Goal: Task Accomplishment & Management: Complete application form

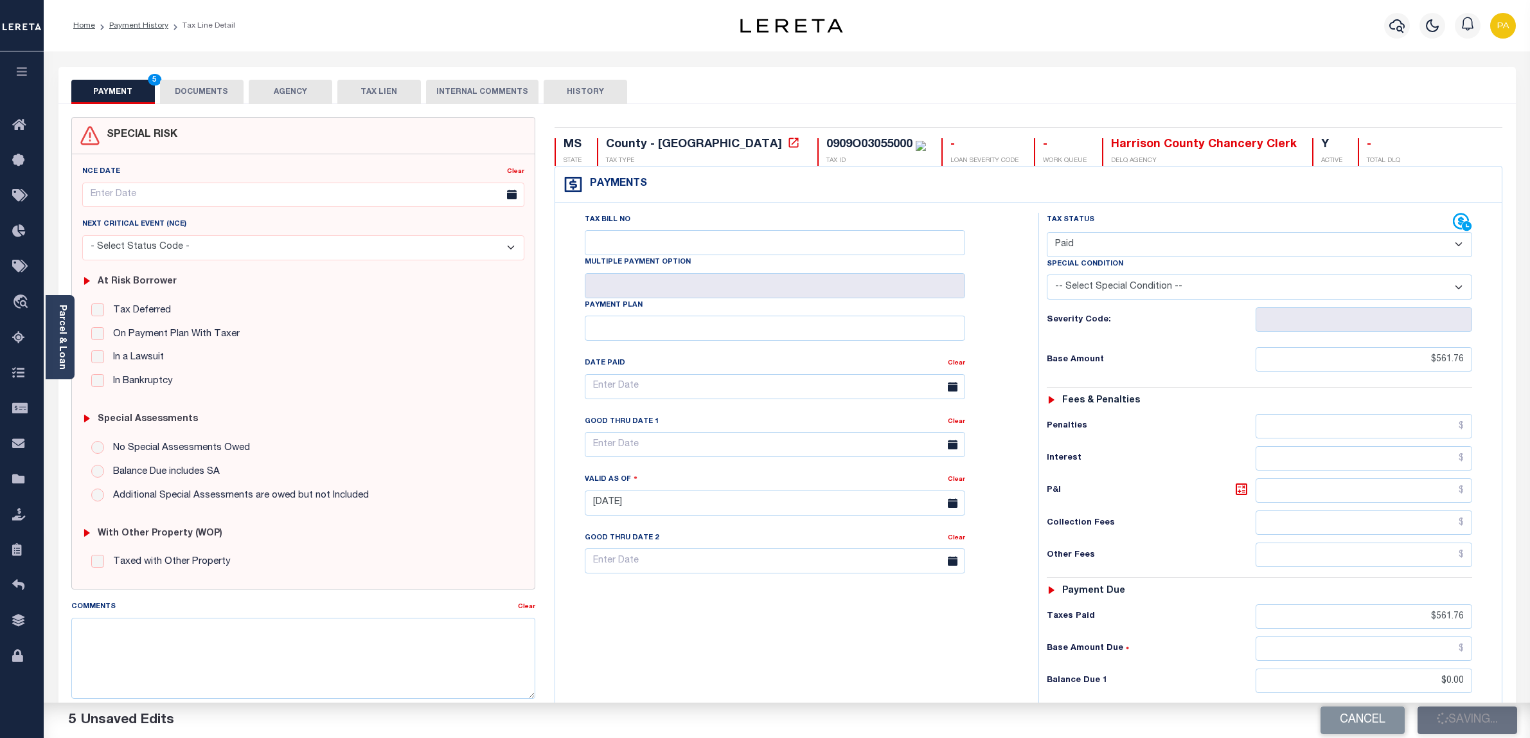
select select "PYD"
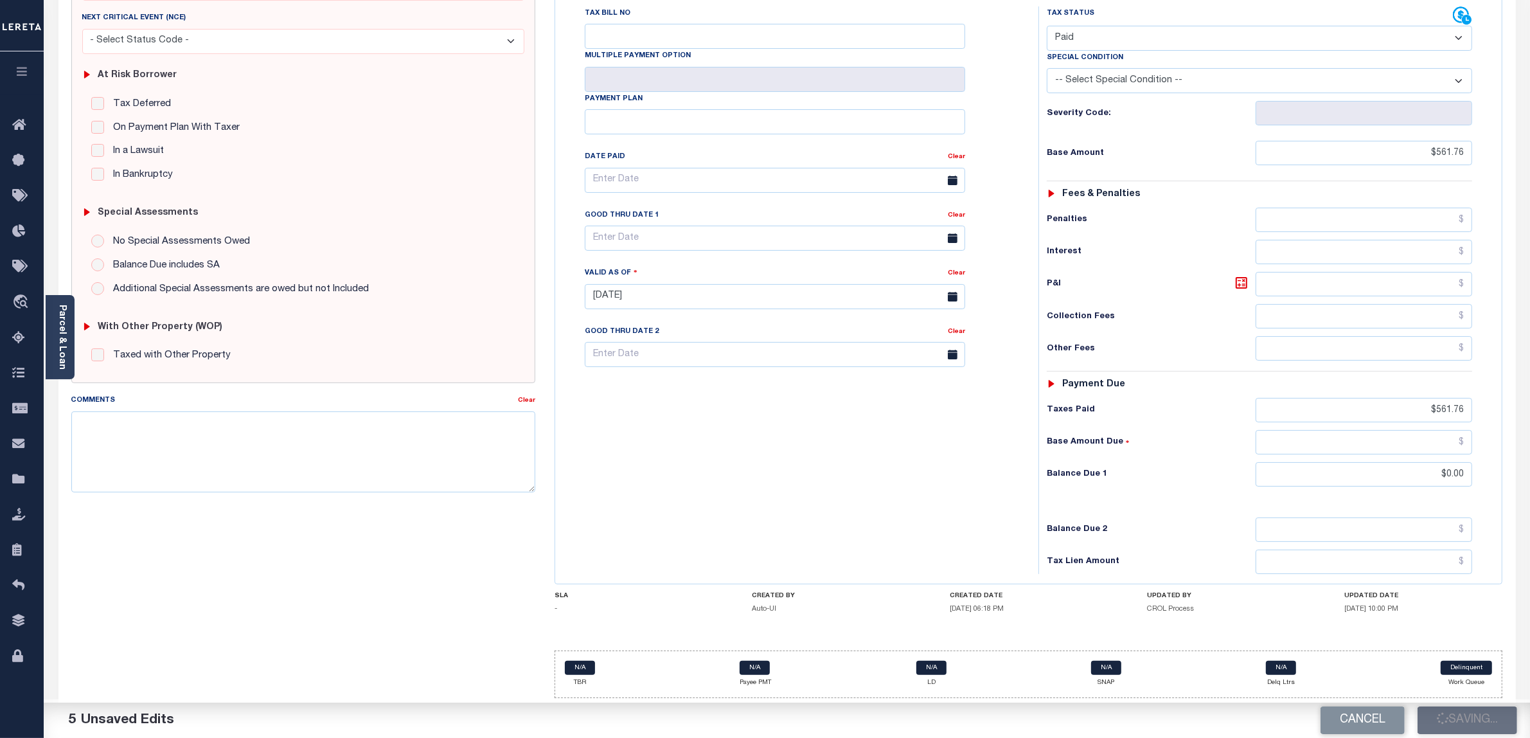
scroll to position [214, 0]
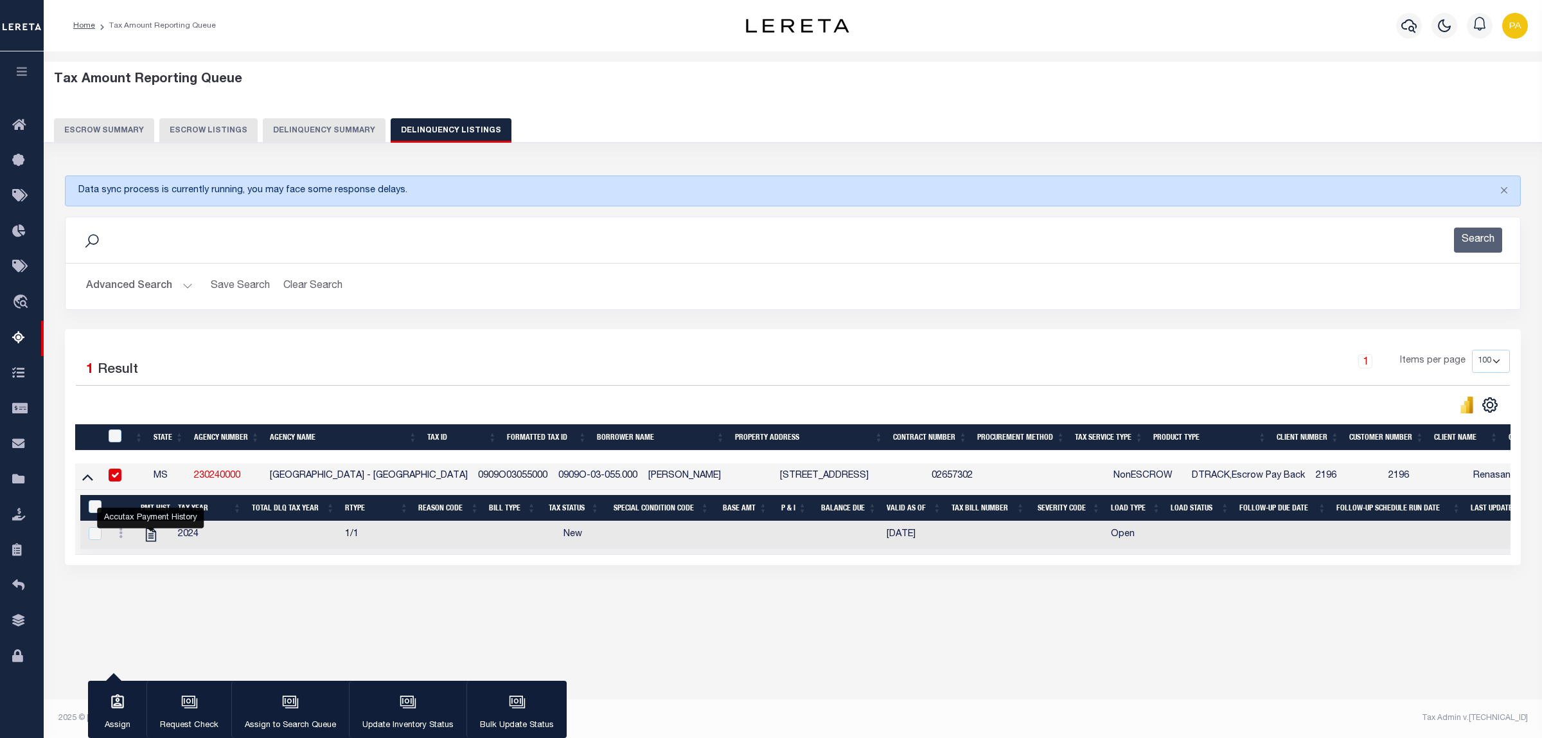
select select "MS"
select select "100"
click at [152, 290] on button "Advanced Search" at bounding box center [139, 286] width 107 height 25
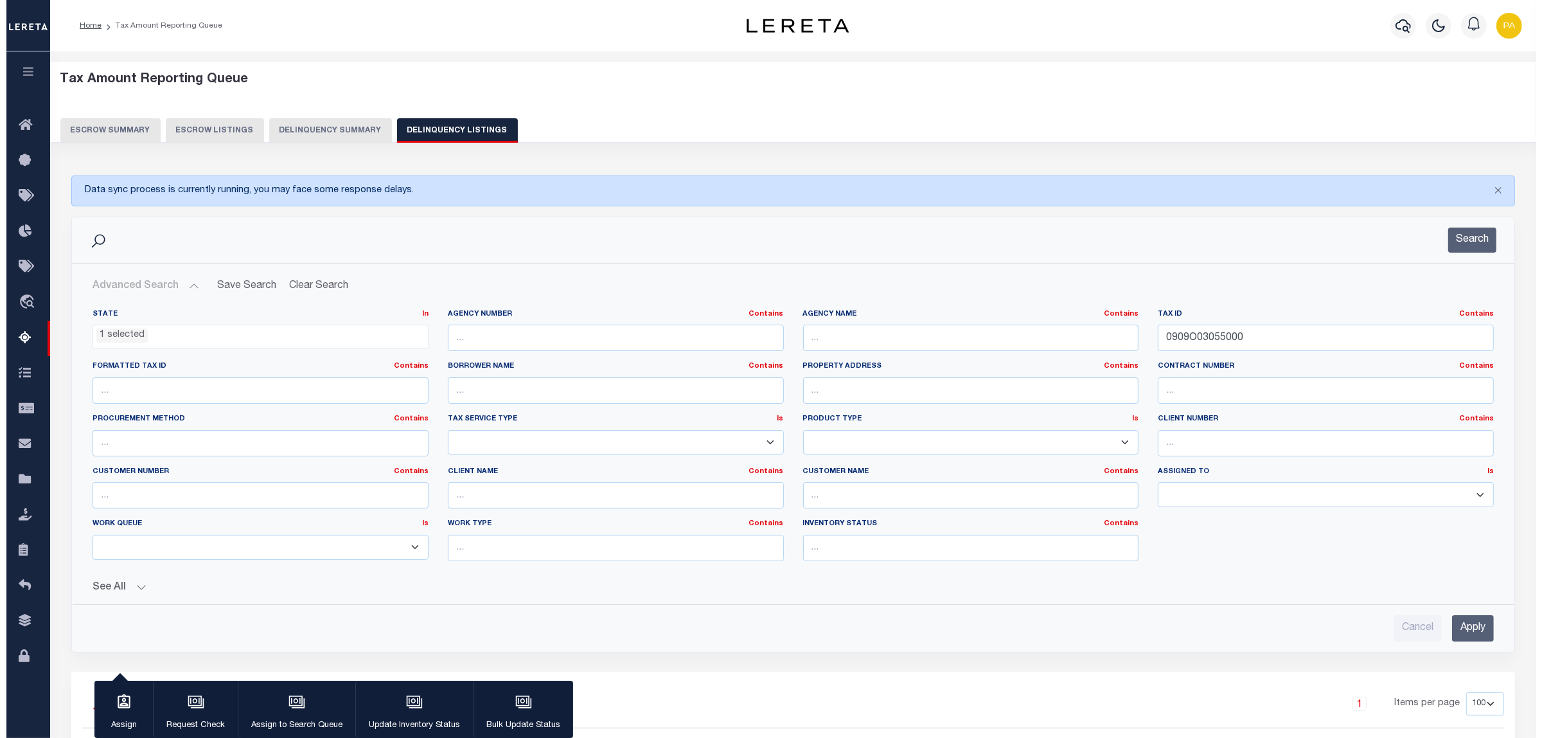
scroll to position [529, 0]
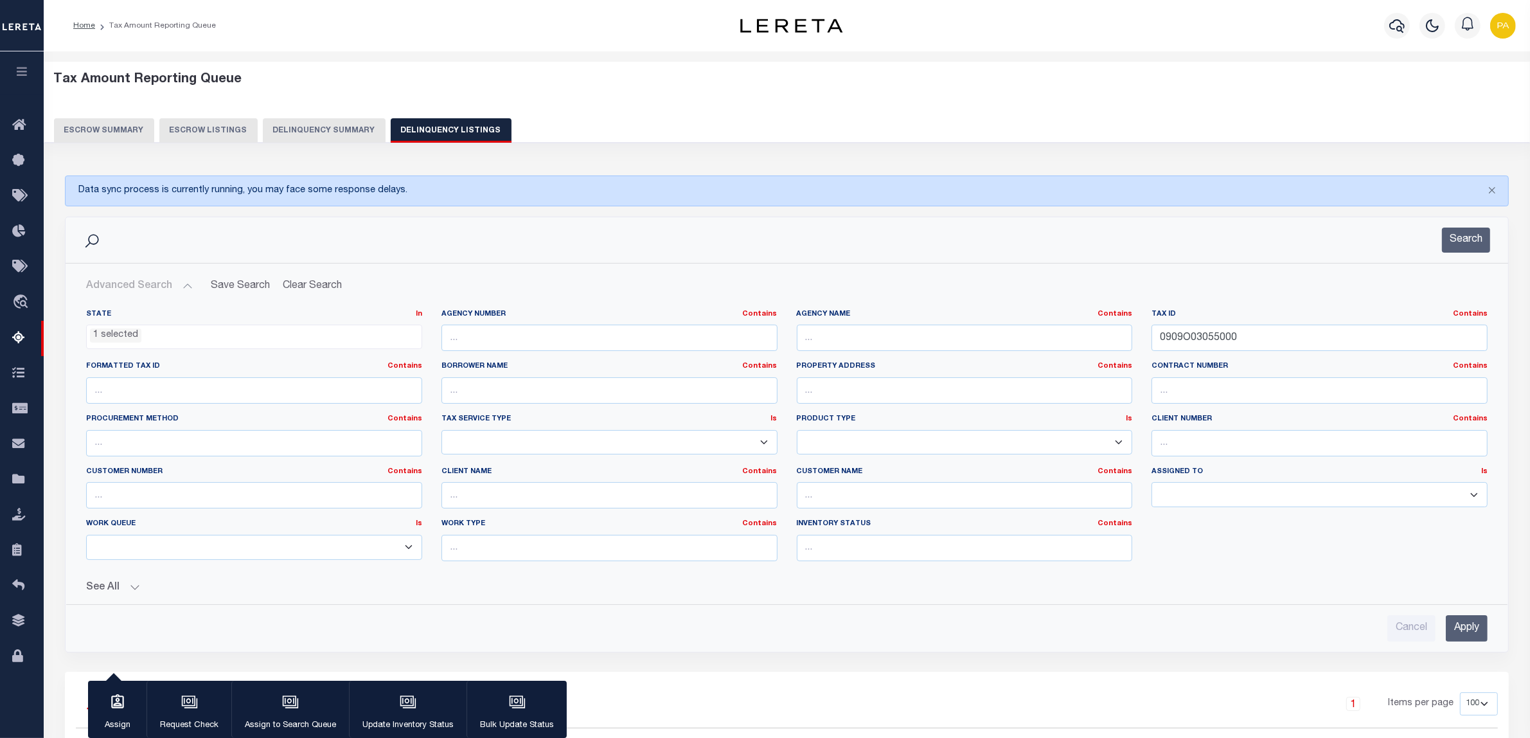
click at [182, 331] on ul "1 selected" at bounding box center [254, 333] width 335 height 17
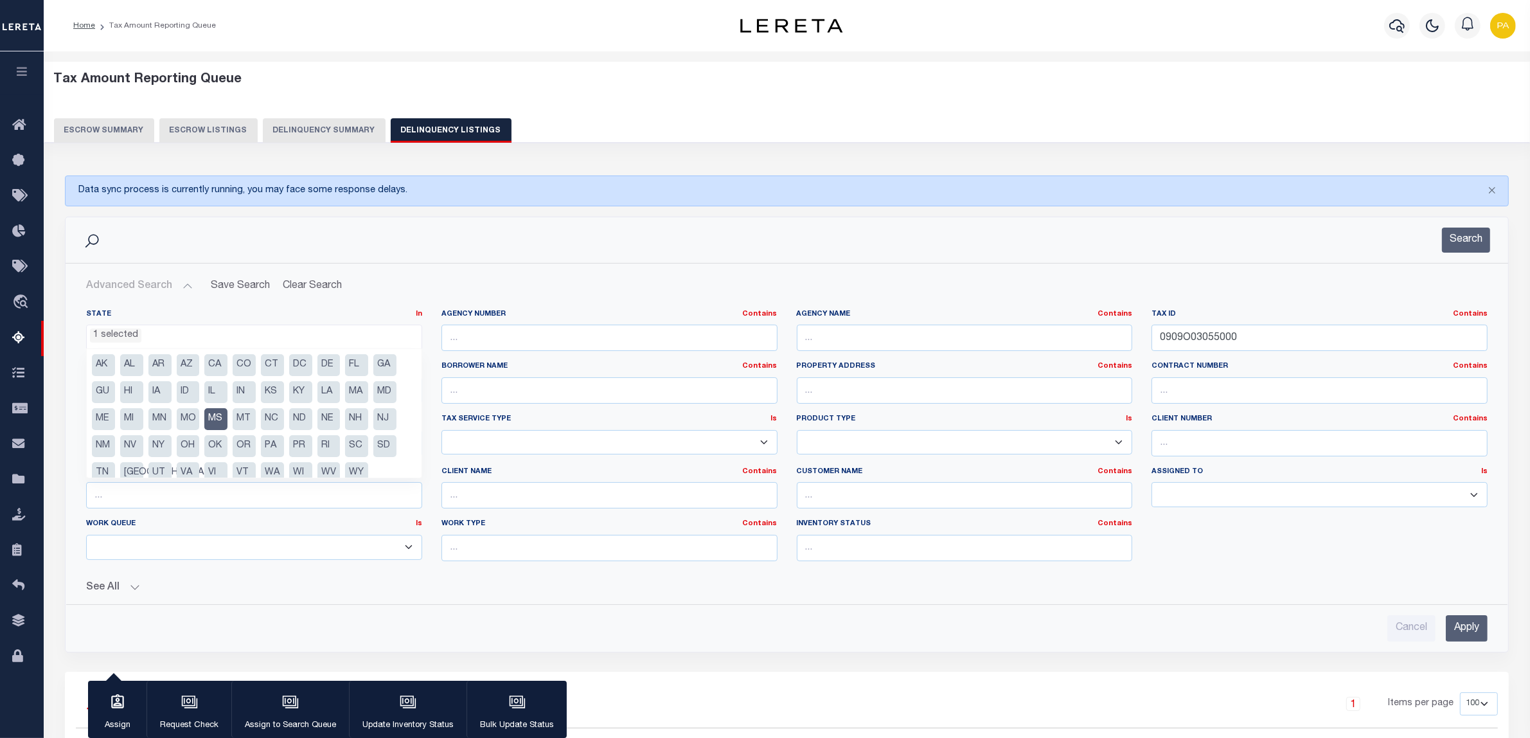
click at [222, 413] on li "MS" at bounding box center [215, 419] width 23 height 22
click at [193, 470] on li "VA" at bounding box center [188, 473] width 23 height 22
select select "VA"
click at [914, 254] on div "Search" at bounding box center [787, 240] width 1442 height 46
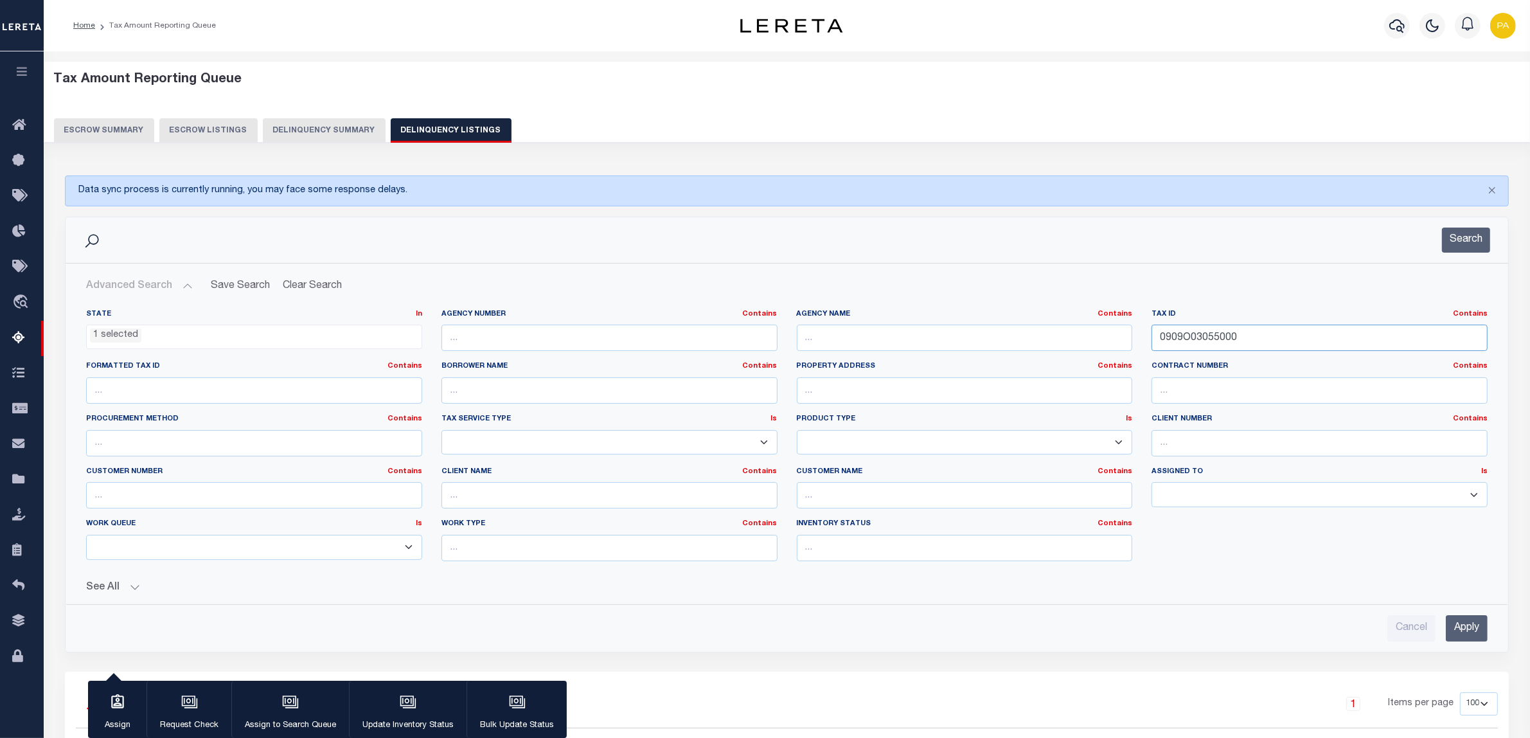
drag, startPoint x: 1280, startPoint y: 344, endPoint x: 833, endPoint y: 342, distance: 447.8
click at [833, 342] on div "State In In AK AL AR AZ CA CO CT DC DE FL GA GU HI IA ID IL IN KS [GEOGRAPHIC_D…" at bounding box center [786, 440] width 1420 height 262
paste input "270253"
type input "270253"
click at [1475, 622] on input "Apply" at bounding box center [1466, 628] width 42 height 26
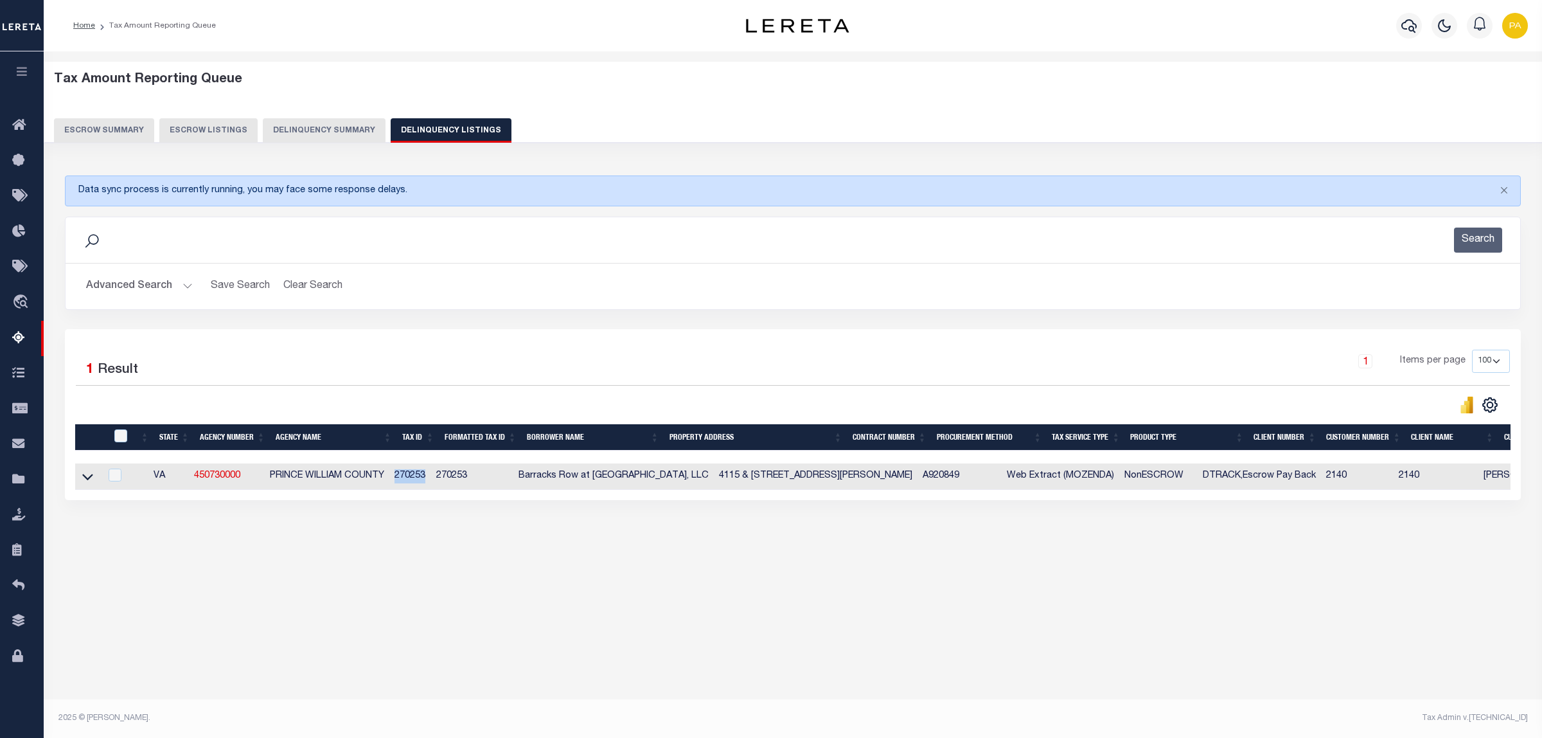
drag, startPoint x: 402, startPoint y: 477, endPoint x: 434, endPoint y: 479, distance: 31.6
click at [431, 479] on td "270253" at bounding box center [410, 476] width 42 height 26
checkbox input "true"
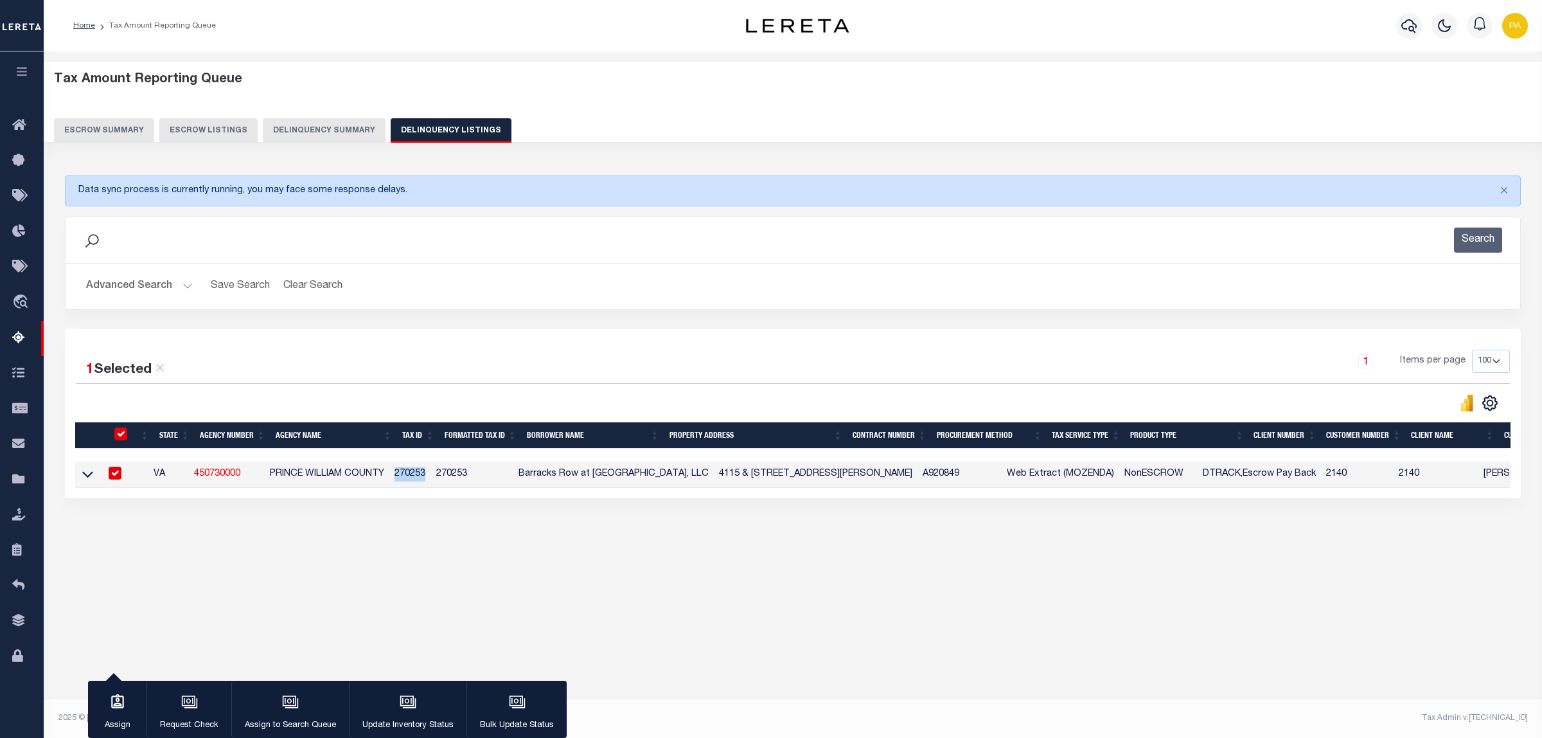
copy td "270253"
drag, startPoint x: 640, startPoint y: 475, endPoint x: 662, endPoint y: 473, distance: 21.9
click at [662, 473] on td "Barracks Row at [GEOGRAPHIC_DATA], LLC" at bounding box center [613, 474] width 200 height 26
checkbox input "false"
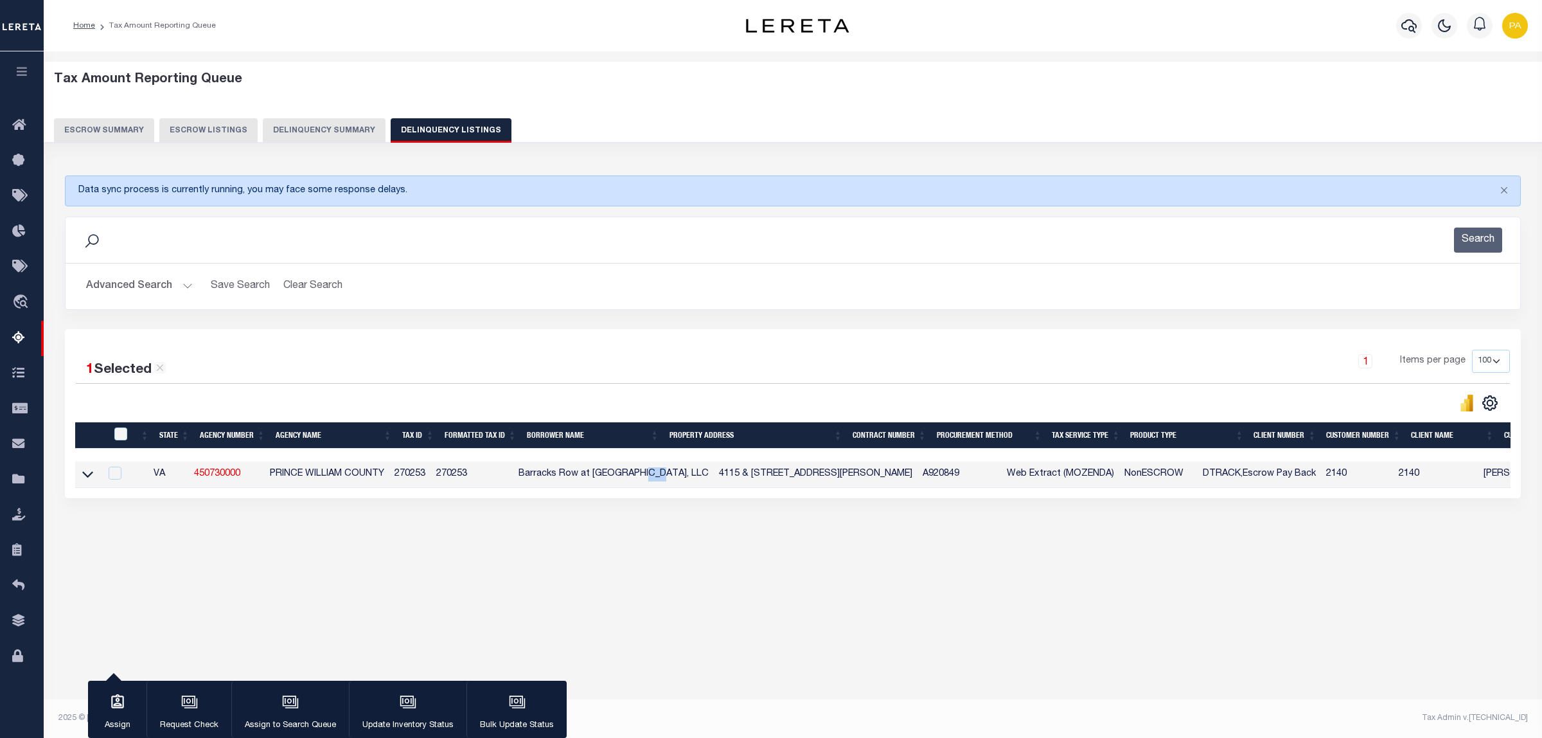
copy td "LLC"
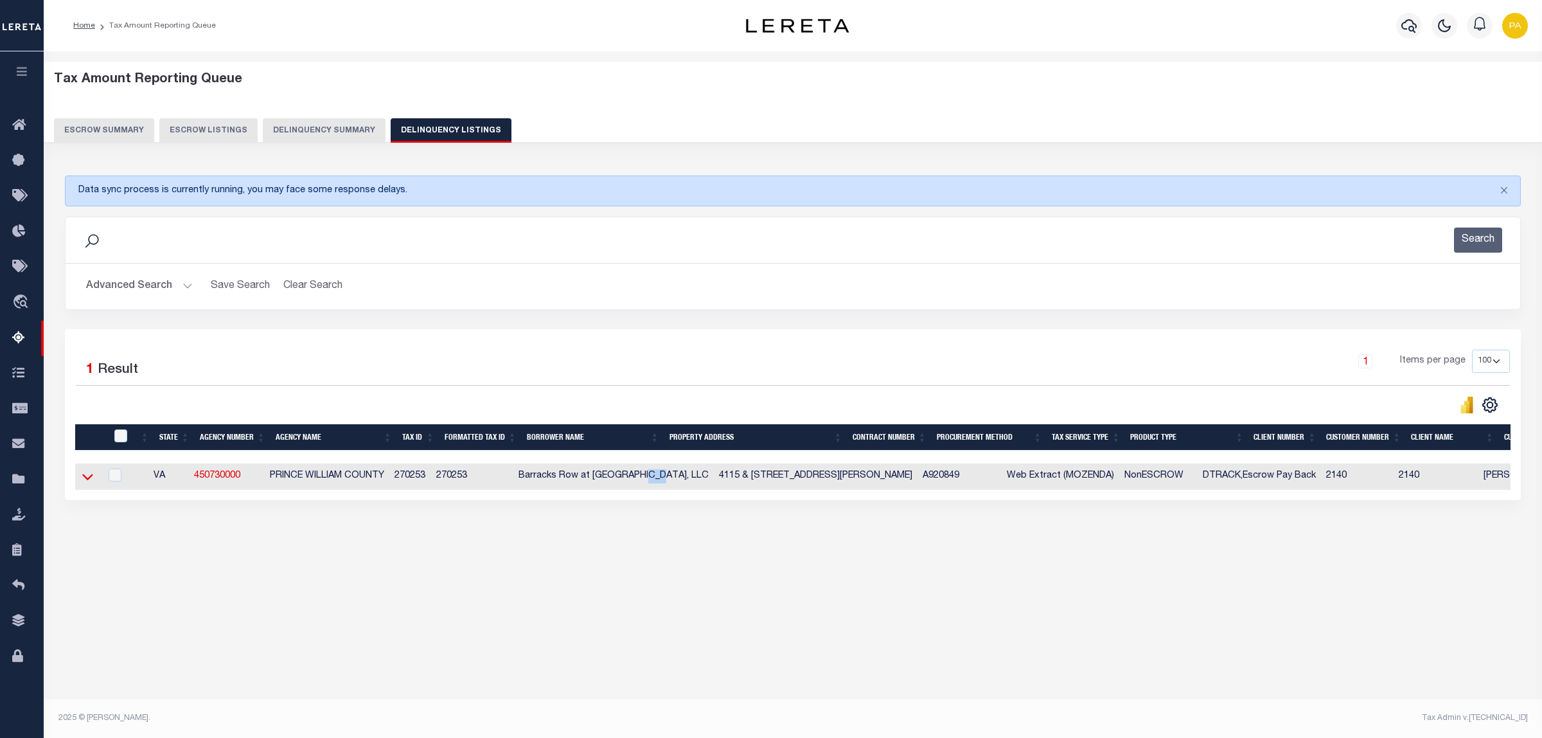
click at [82, 480] on icon at bounding box center [87, 476] width 11 height 13
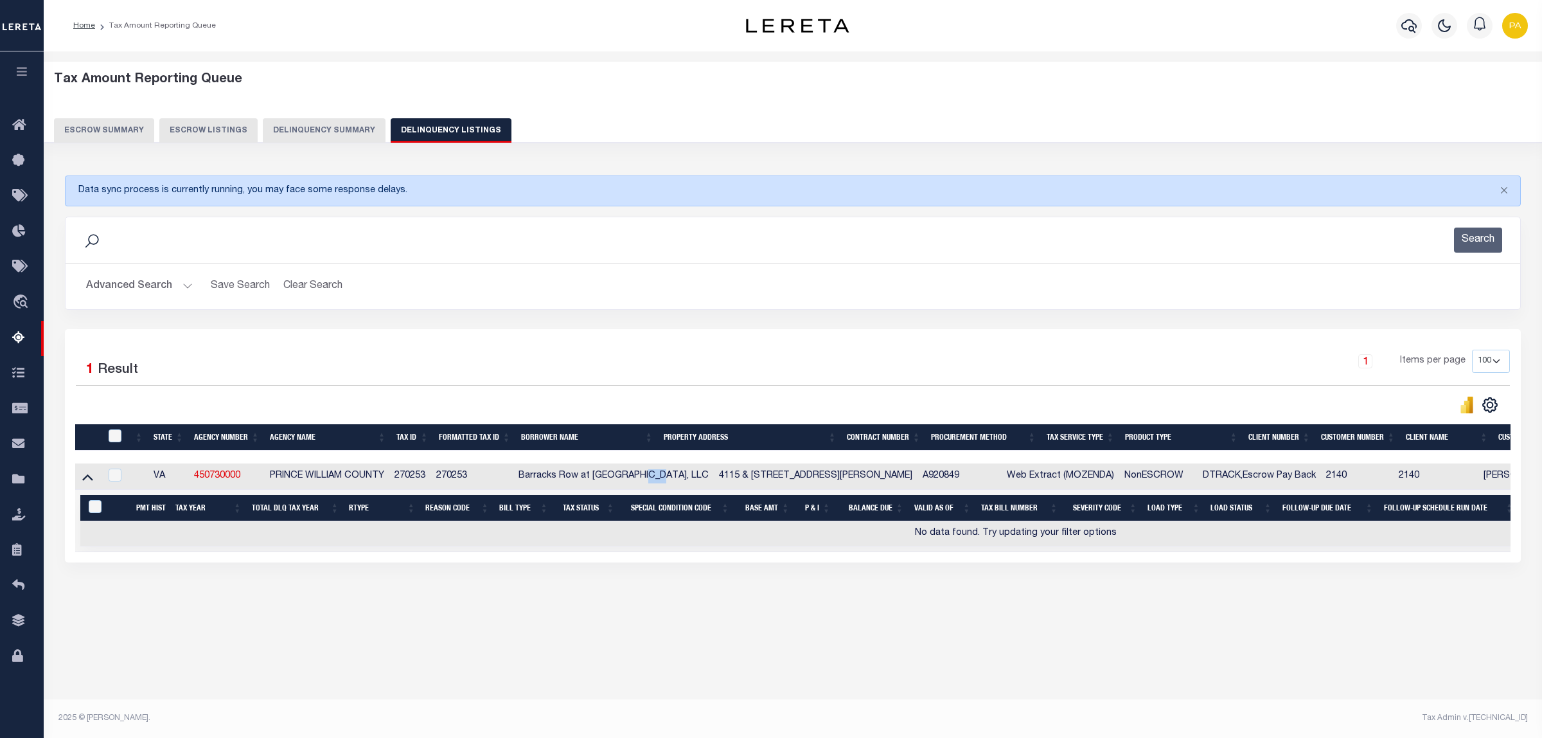
click at [174, 289] on button "Advanced Search" at bounding box center [139, 286] width 107 height 25
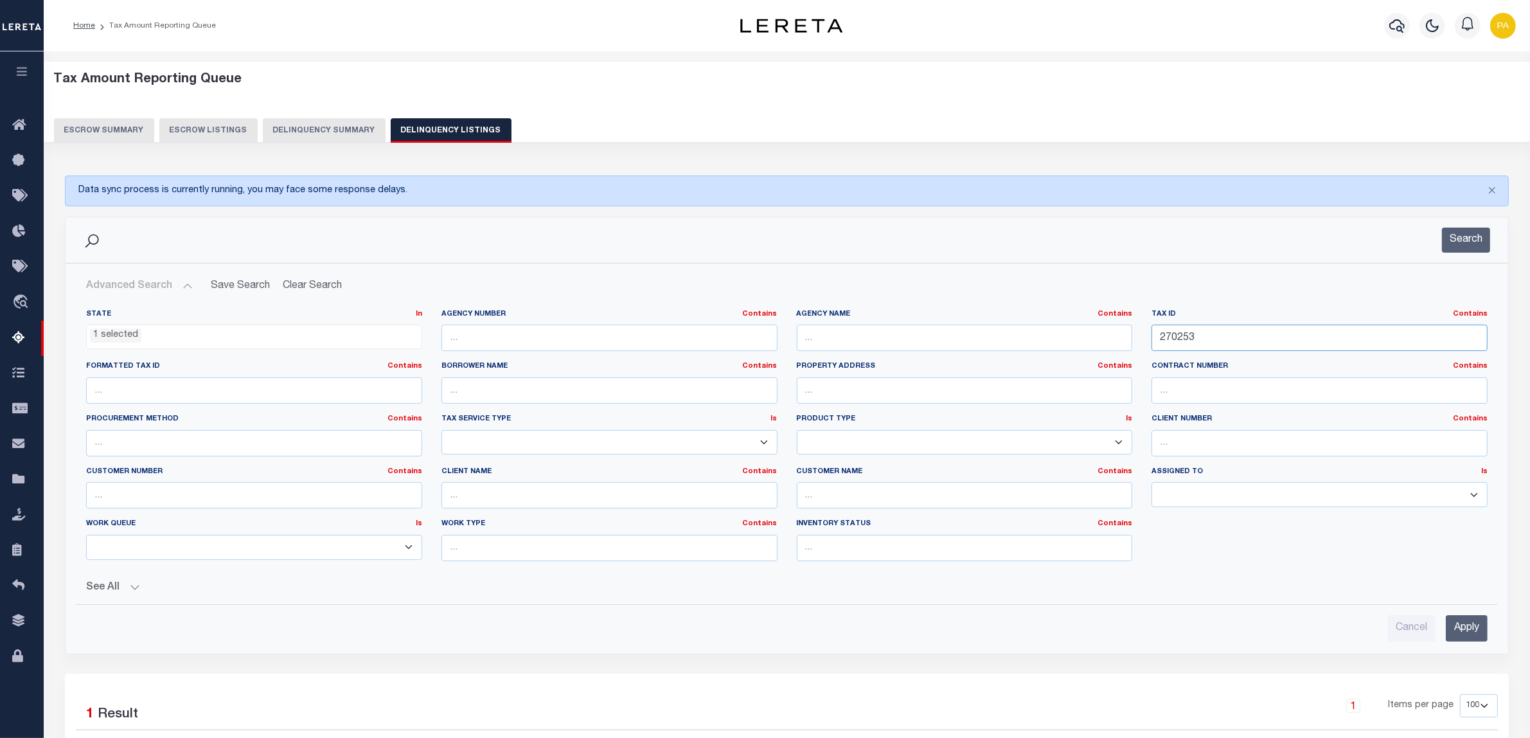
click at [769, 335] on div "State In In AK AL AR AZ CA CO CT DC DE FL GA GU HI IA ID IL IN KS [GEOGRAPHIC_D…" at bounding box center [786, 440] width 1420 height 262
paste input "113241"
type input "113241"
click at [1470, 626] on input "Apply" at bounding box center [1466, 628] width 42 height 26
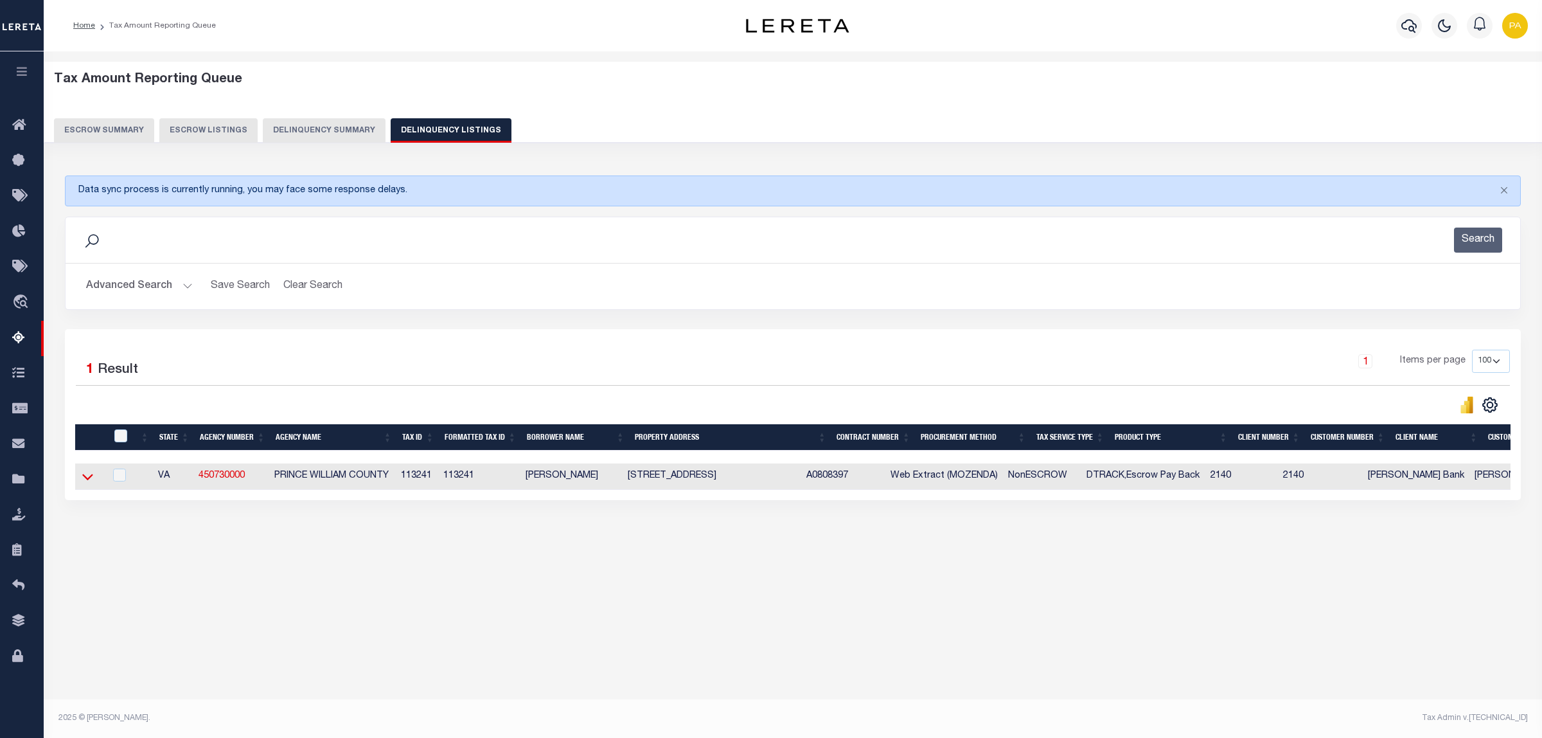
click at [85, 483] on icon at bounding box center [87, 476] width 11 height 13
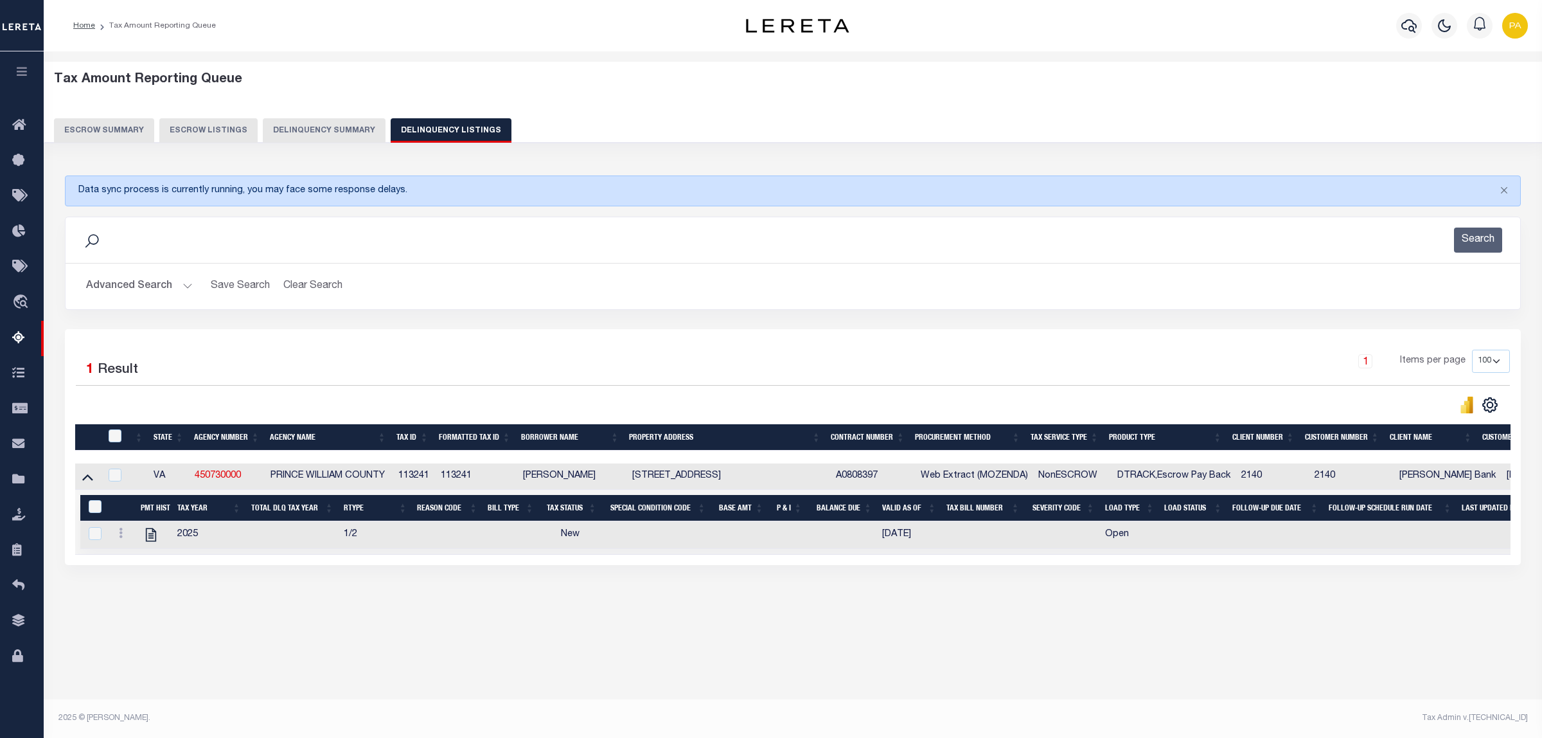
drag, startPoint x: 595, startPoint y: 477, endPoint x: 630, endPoint y: 476, distance: 34.7
click at [627, 476] on td "[PERSON_NAME]" at bounding box center [572, 476] width 109 height 26
checkbox input "true"
copy td "[PERSON_NAME]"
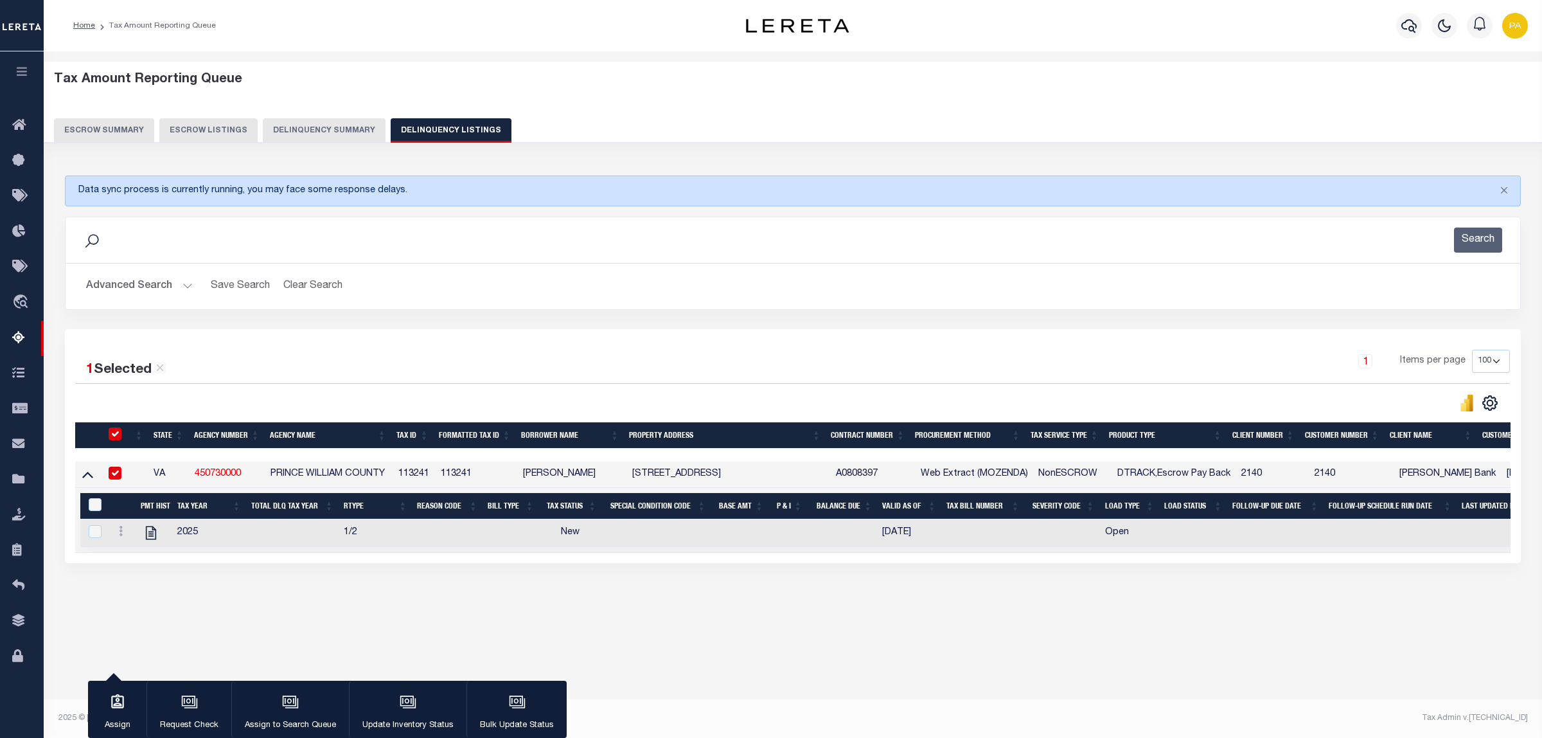
click at [168, 287] on button "Advanced Search" at bounding box center [139, 286] width 107 height 25
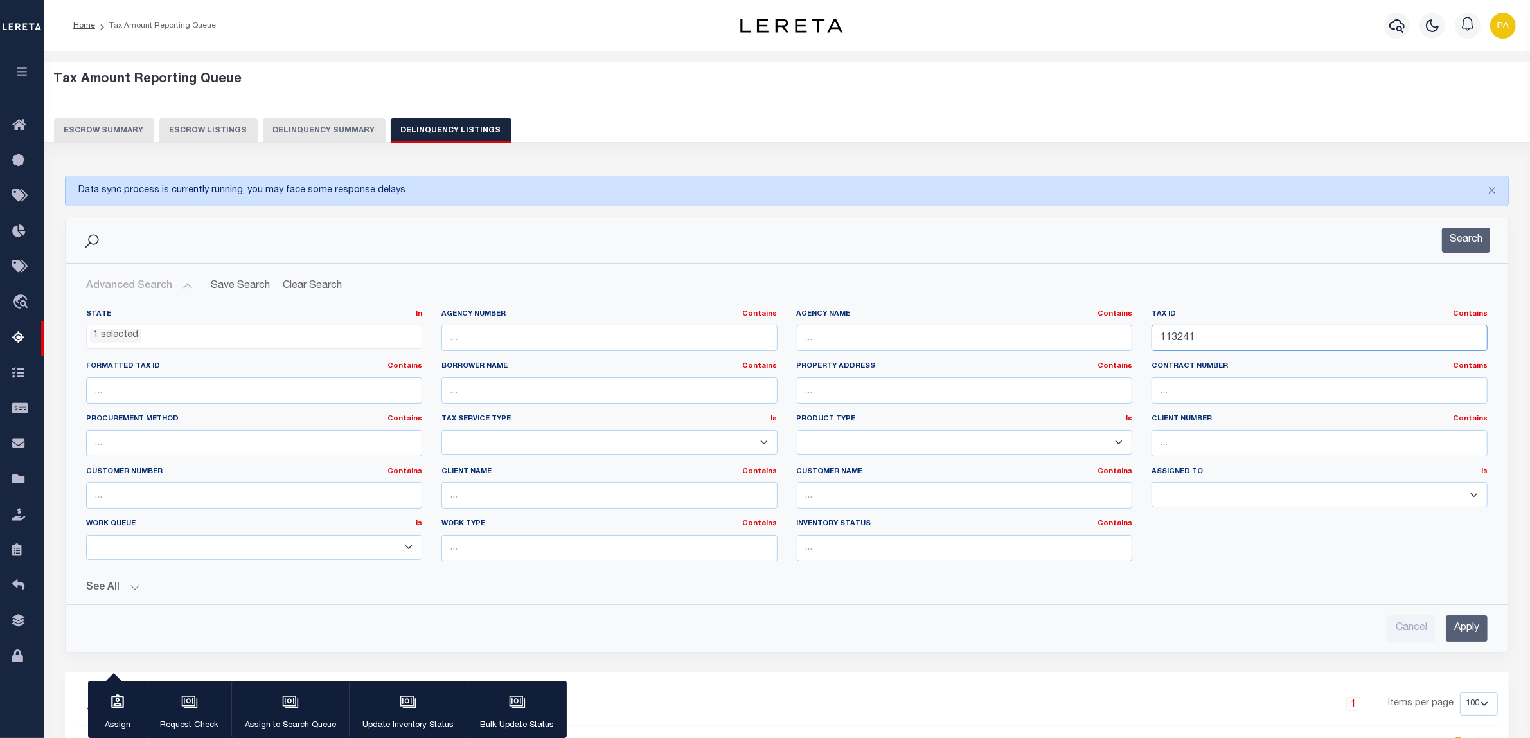
drag, startPoint x: 1226, startPoint y: 339, endPoint x: 951, endPoint y: 338, distance: 275.0
click at [951, 338] on div "State In In AK AL AR AZ CA CO CT DC DE FL GA GU HI IA ID IL IN KS [GEOGRAPHIC_D…" at bounding box center [786, 440] width 1420 height 262
paste input "0909O03055000"
type input "0909O03055000"
click at [184, 338] on ul "1 selected" at bounding box center [254, 333] width 335 height 17
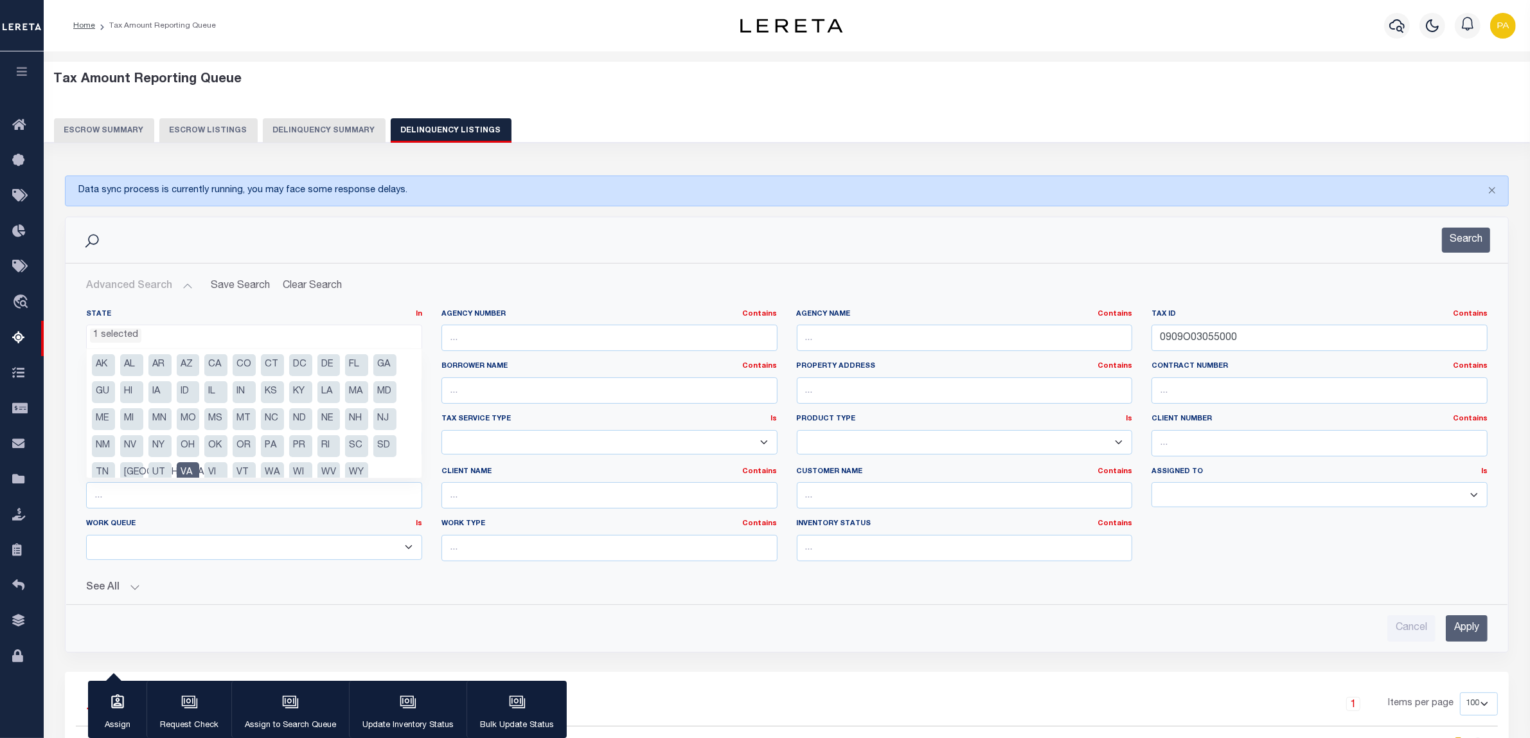
click at [184, 469] on li "VA" at bounding box center [188, 473] width 23 height 22
click at [208, 420] on li "MS" at bounding box center [215, 419] width 23 height 22
select select "MS"
click at [454, 296] on h2 "Advanced Search Save Search Clear Search tblassign_wrapper_dynamictable_____Def…" at bounding box center [787, 286] width 1422 height 25
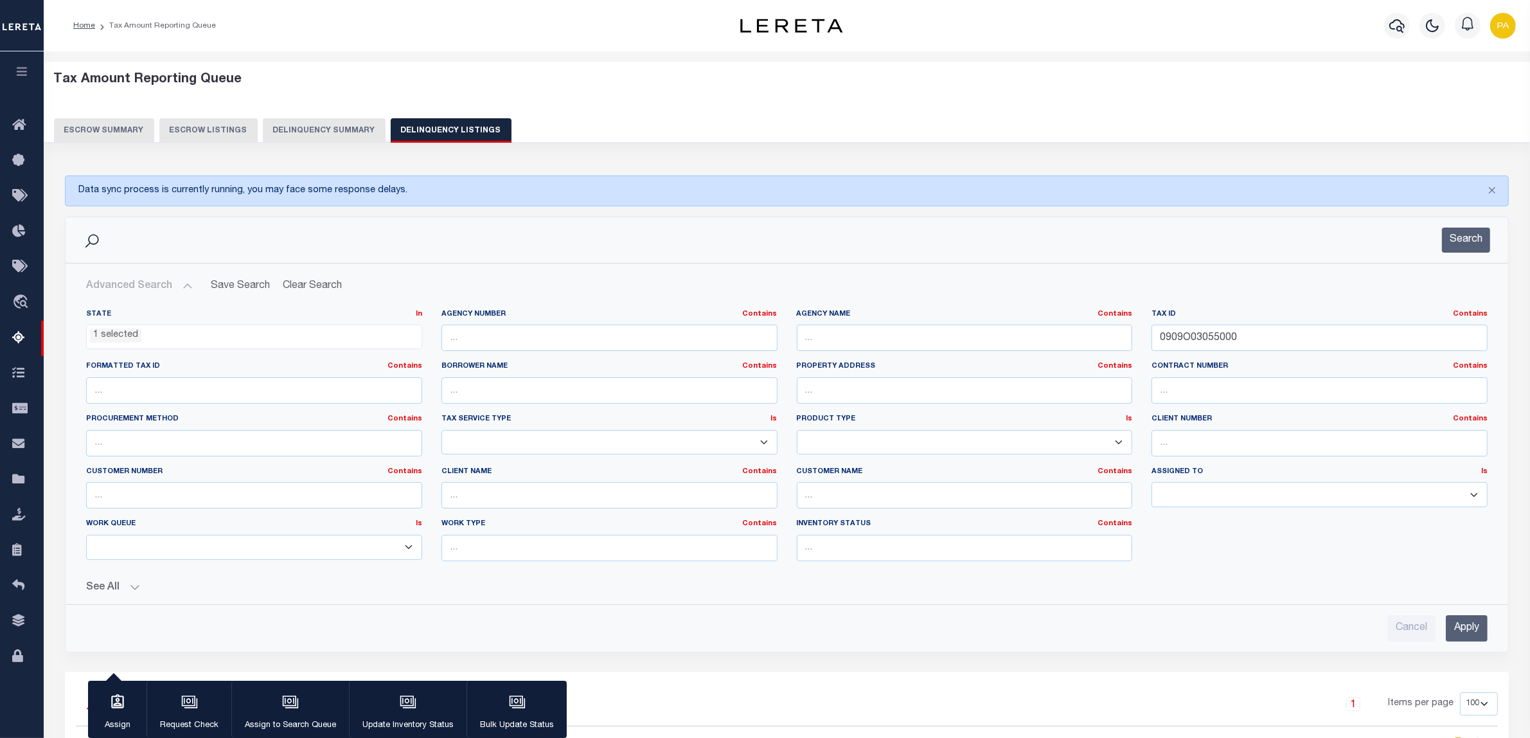
click at [1469, 631] on input "Apply" at bounding box center [1466, 628] width 42 height 26
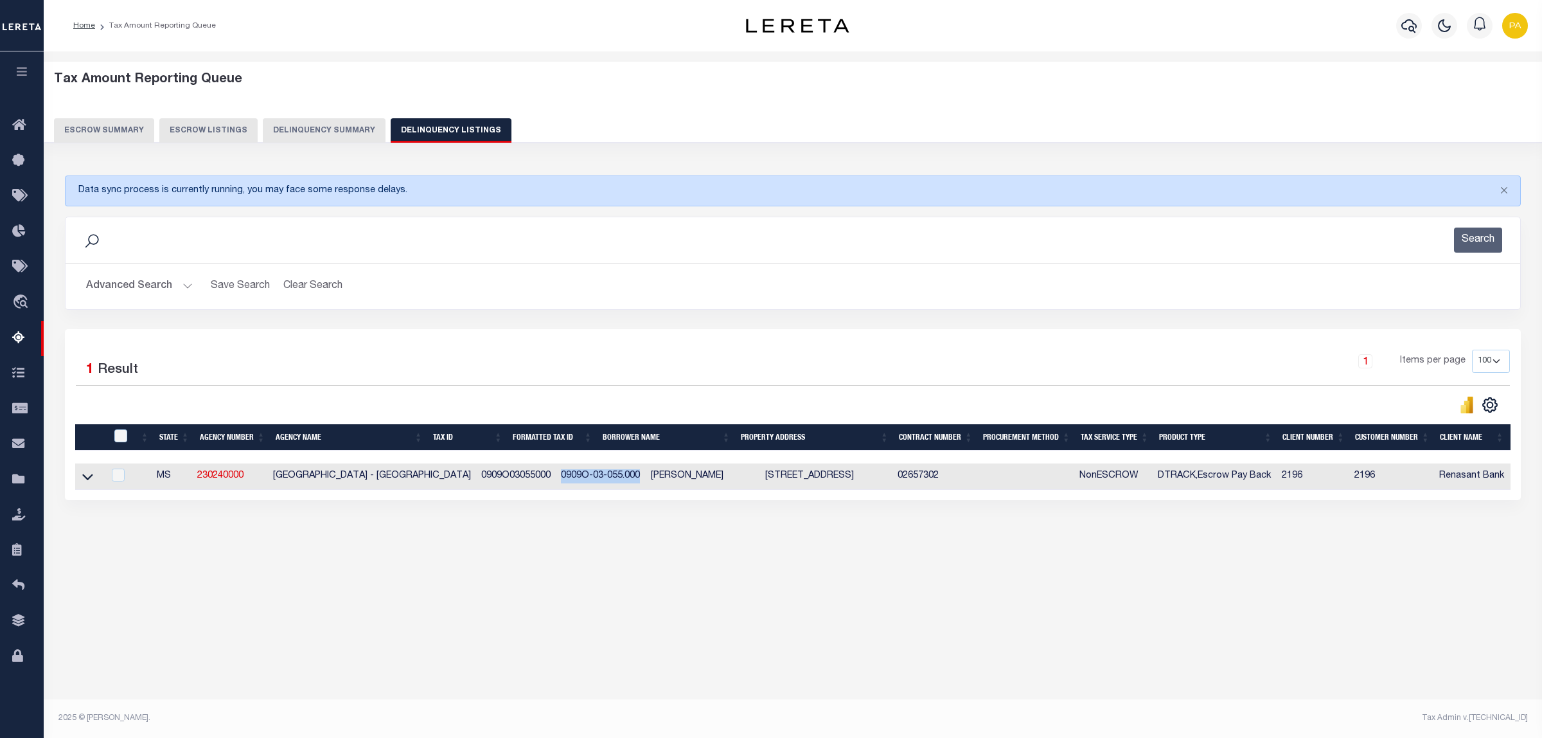
drag, startPoint x: 515, startPoint y: 477, endPoint x: 595, endPoint y: 477, distance: 80.3
click at [595, 477] on td "0909O-03-055.000" at bounding box center [601, 476] width 90 height 26
checkbox input "true"
copy td "0909O-03-055.000"
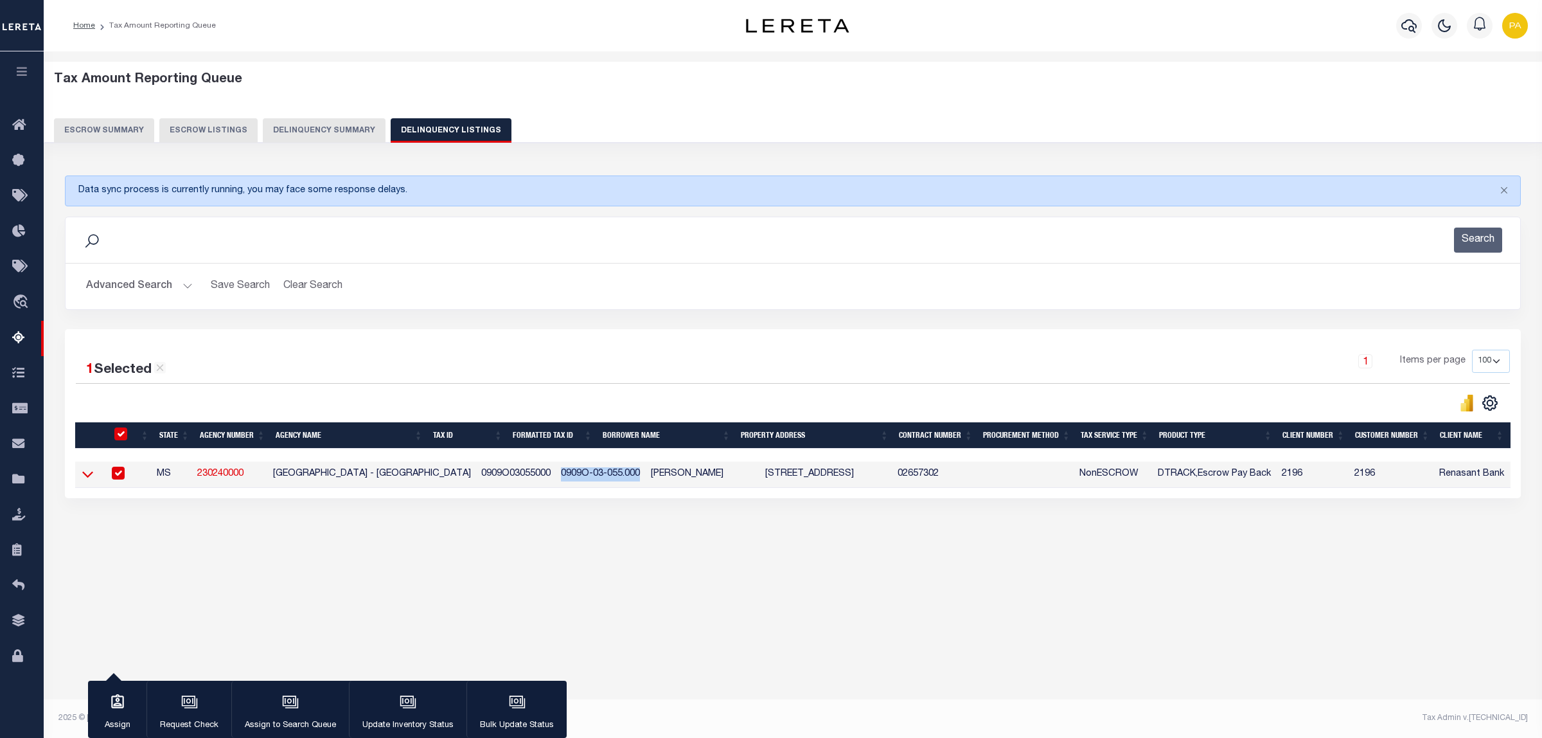
click at [87, 478] on icon at bounding box center [87, 475] width 11 height 6
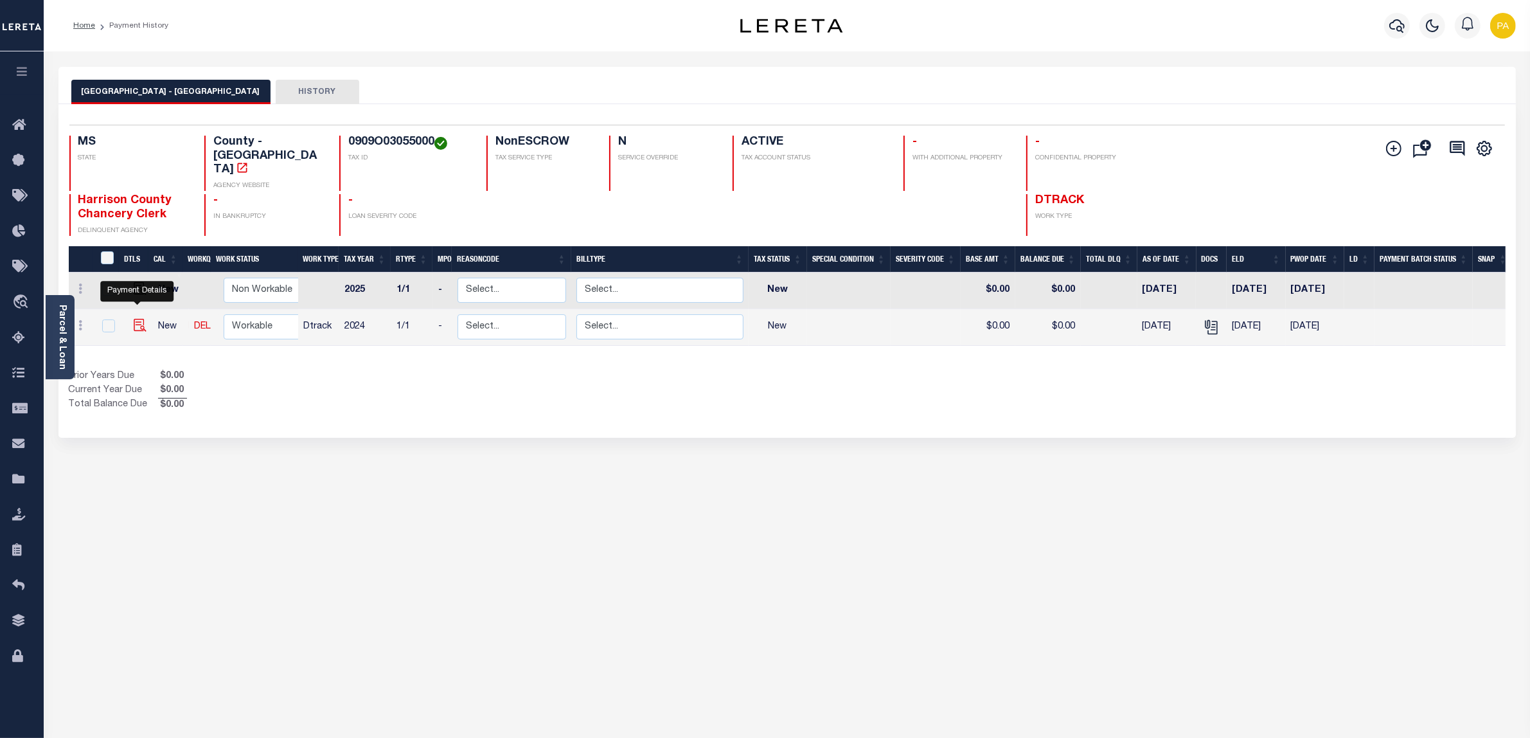
click at [136, 319] on img "" at bounding box center [140, 325] width 13 height 13
checkbox input "true"
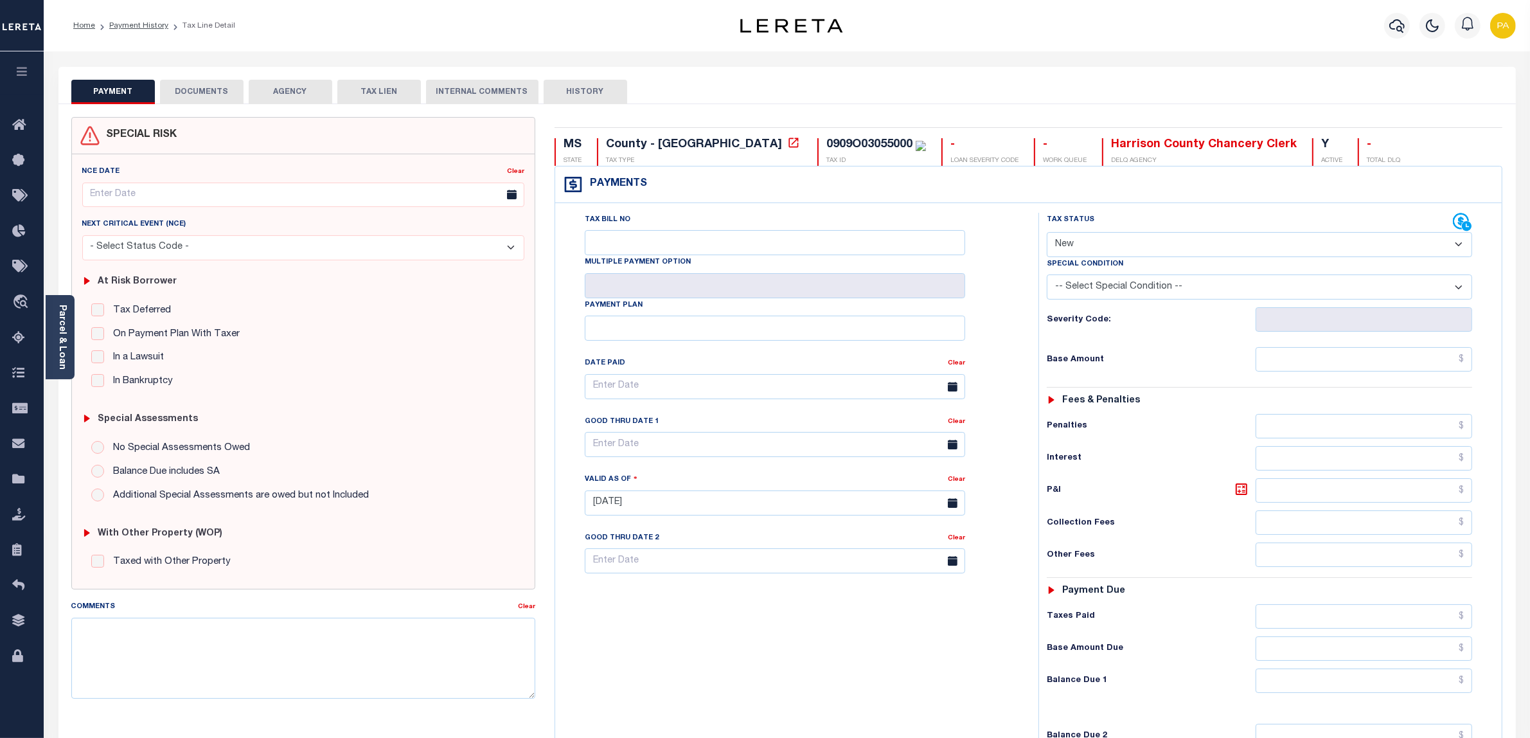
click at [1075, 239] on select "- Select Status Code - Open Due/Unpaid Paid Incomplete No Tax Due Internal Refu…" at bounding box center [1260, 244] width 426 height 25
select select "PYD"
click at [1047, 233] on select "- Select Status Code - Open Due/Unpaid Paid Incomplete No Tax Due Internal Refu…" at bounding box center [1260, 244] width 426 height 25
type input "[DATE]"
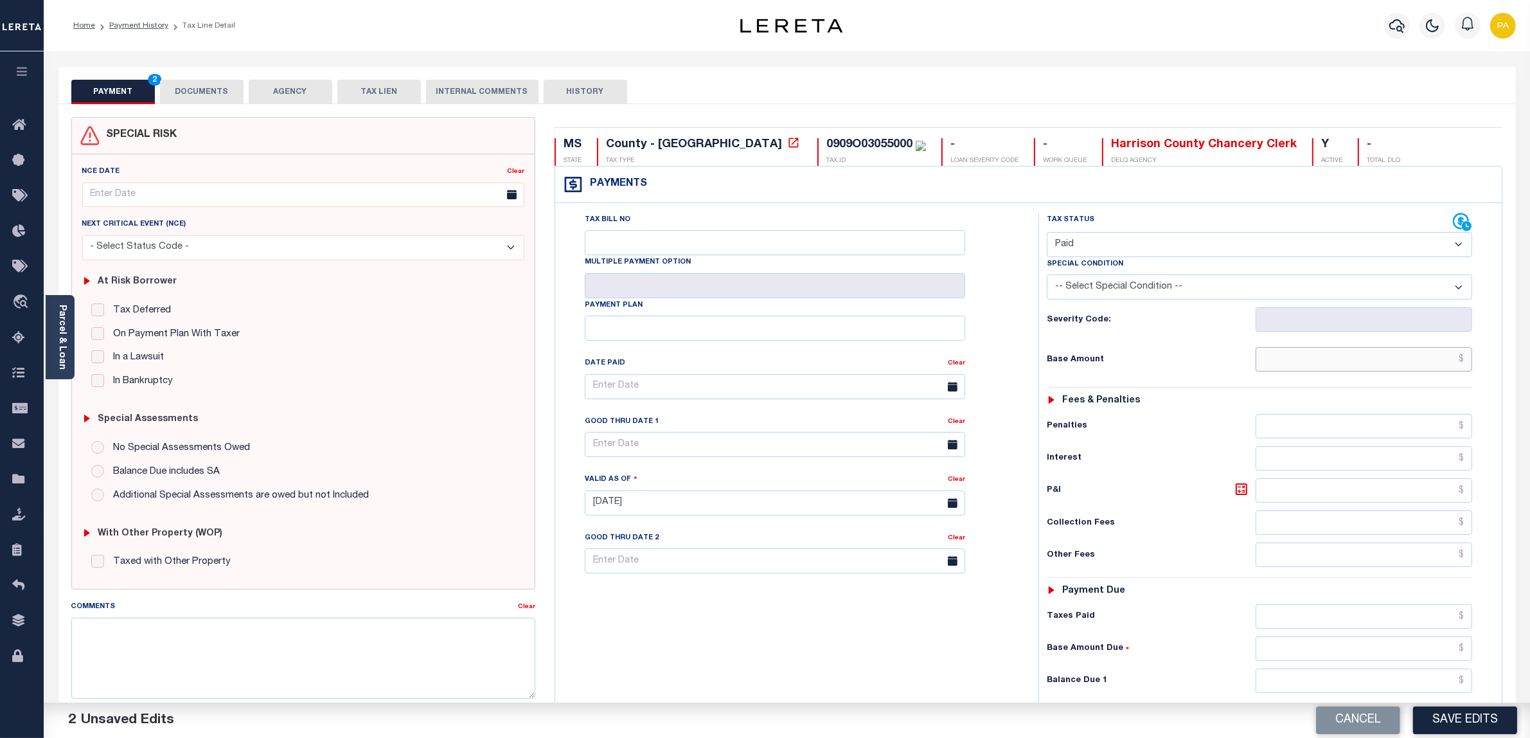
click at [1383, 364] on input "text" at bounding box center [1363, 359] width 217 height 24
paste input "561.76"
type input "$561.76"
click at [1434, 626] on input "text" at bounding box center [1363, 616] width 217 height 24
paste input "561.76"
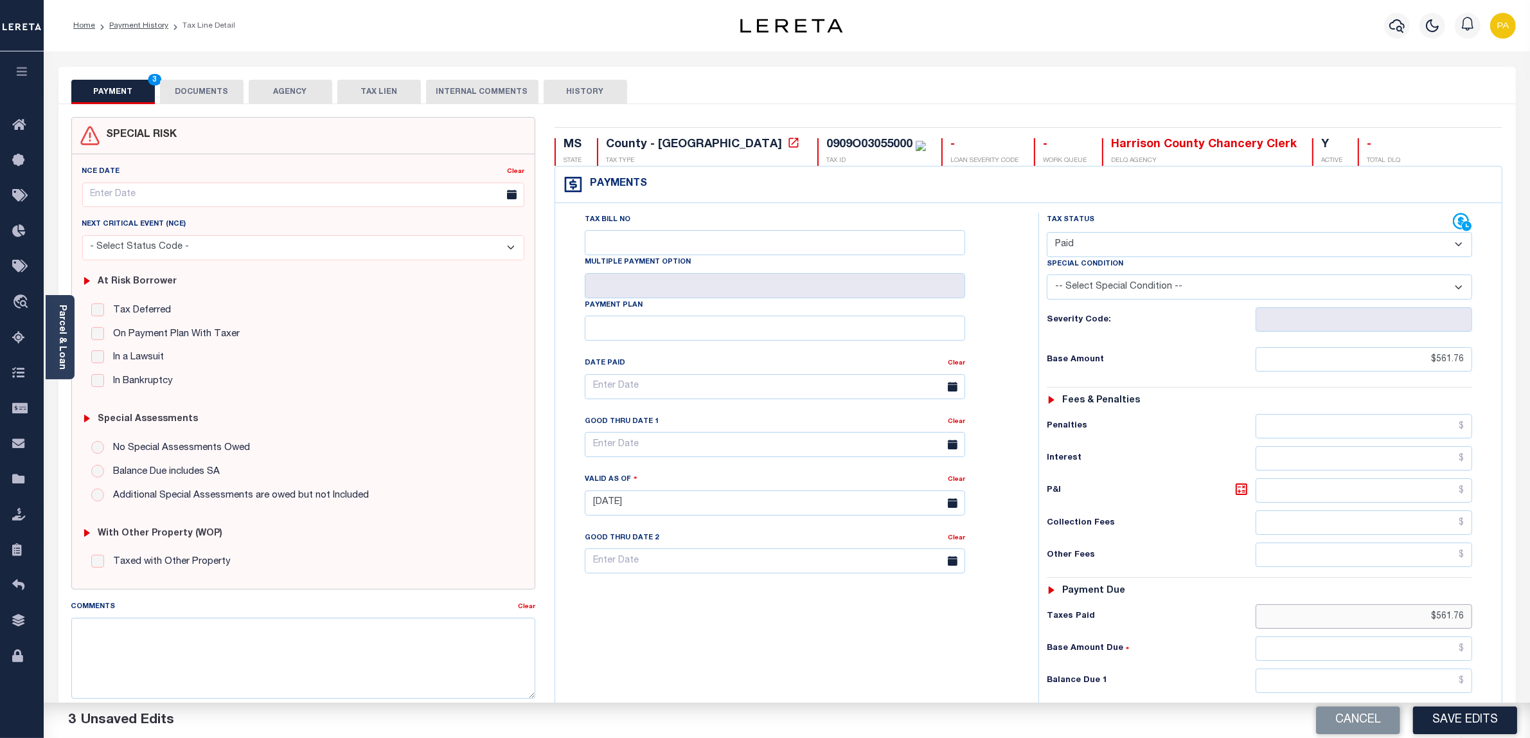
type input "$561.76"
click at [1440, 693] on input "text" at bounding box center [1363, 680] width 217 height 24
type input "$0.00"
click at [1458, 716] on button "Save Edits" at bounding box center [1465, 720] width 104 height 28
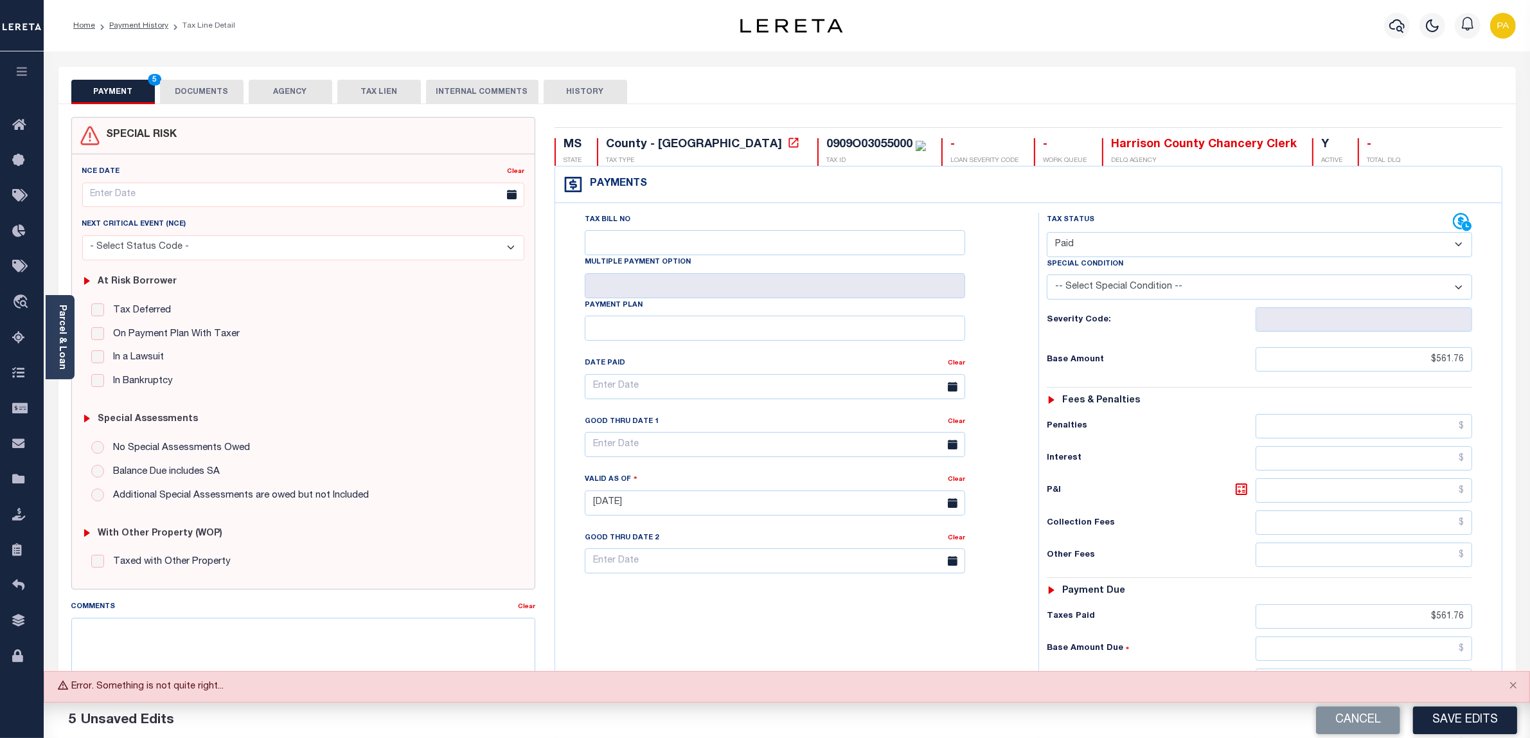
click at [1474, 723] on button "Save Edits" at bounding box center [1465, 720] width 104 height 28
drag, startPoint x: 1478, startPoint y: 727, endPoint x: 1311, endPoint y: 637, distance: 189.7
click at [1478, 726] on button "Save Edits" at bounding box center [1465, 720] width 104 height 28
